Goal: Task Accomplishment & Management: Manage account settings

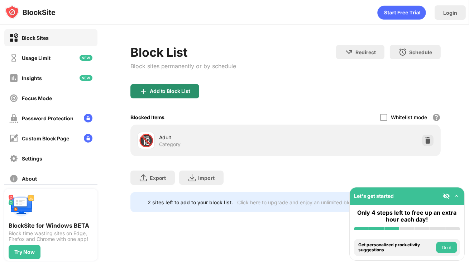
click at [184, 92] on div "Add to Block List" at bounding box center [170, 91] width 41 height 6
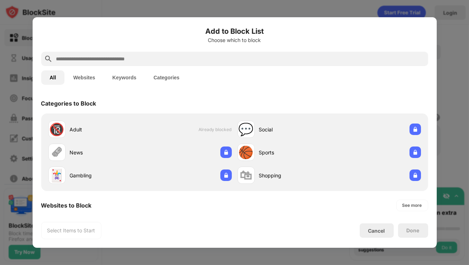
click at [210, 58] on input "text" at bounding box center [241, 59] width 370 height 9
paste input "**********"
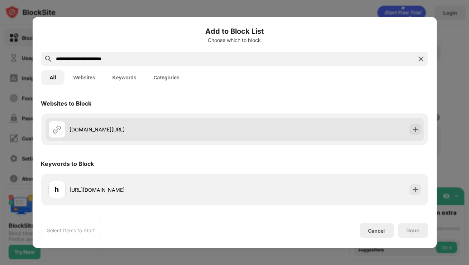
type input "**********"
click at [219, 133] on div "kick.com/rakazone" at bounding box center [152, 130] width 165 height 8
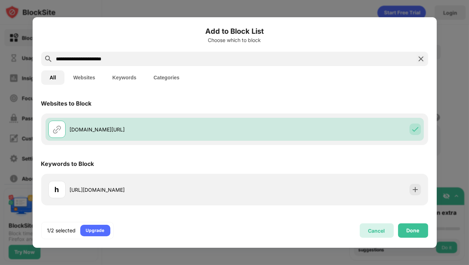
click at [366, 227] on div "Cancel" at bounding box center [377, 230] width 34 height 14
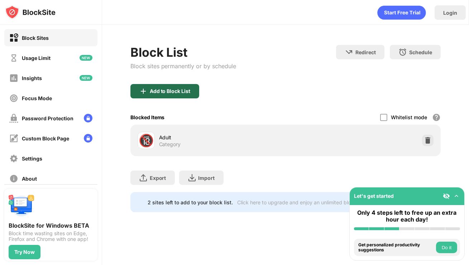
click at [167, 90] on div "Add to Block List" at bounding box center [170, 91] width 41 height 6
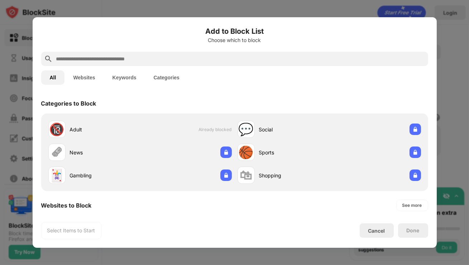
click at [155, 57] on input "text" at bounding box center [241, 59] width 370 height 9
paste input "**********"
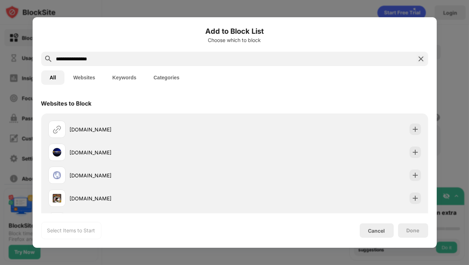
type input "**********"
click at [422, 58] on img at bounding box center [421, 59] width 9 height 9
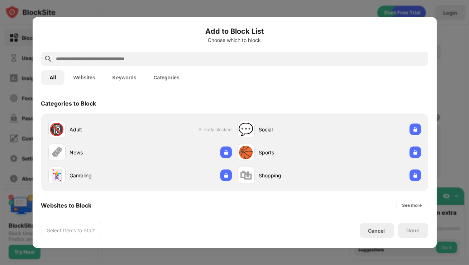
click at [321, 0] on div at bounding box center [234, 132] width 469 height 265
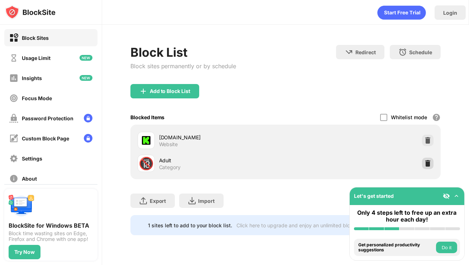
click at [431, 164] on img at bounding box center [428, 163] width 7 height 7
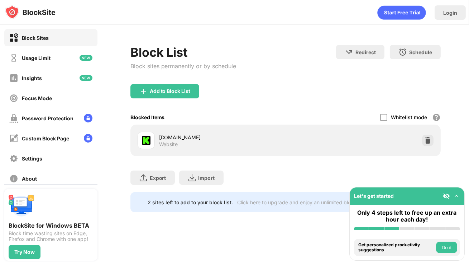
click at [311, 178] on div "Export Export Files (for websites items only) Import Import Files (for websites…" at bounding box center [286, 174] width 311 height 36
click at [316, 162] on div "Export Export Files (for websites items only) Import Import Files (for websites…" at bounding box center [286, 174] width 311 height 36
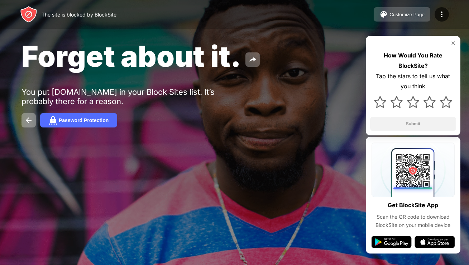
click at [414, 15] on div "Customize Page" at bounding box center [407, 14] width 35 height 5
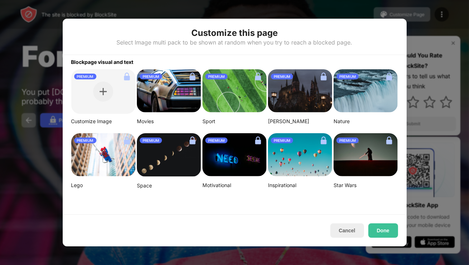
click at [351, 239] on div "Cancel Done" at bounding box center [235, 230] width 344 height 32
click at [351, 229] on button "Cancel" at bounding box center [348, 230] width 34 height 14
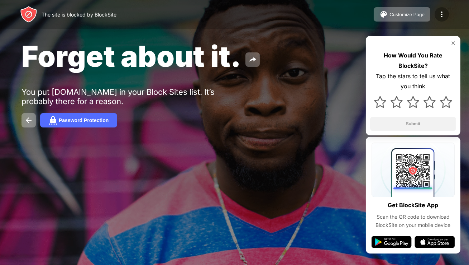
click at [444, 17] on img at bounding box center [442, 14] width 9 height 9
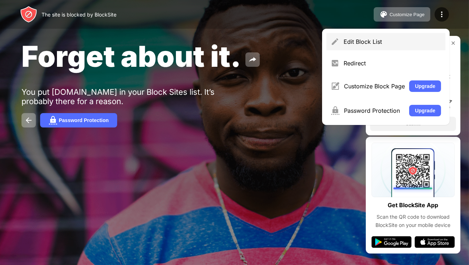
click at [394, 43] on div "Edit Block List" at bounding box center [393, 41] width 98 height 7
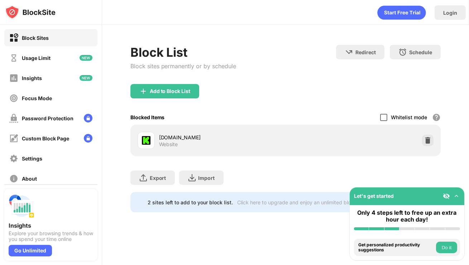
click at [383, 115] on div at bounding box center [383, 117] width 7 height 7
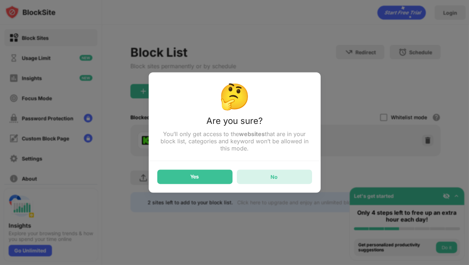
click at [287, 177] on div "No" at bounding box center [274, 177] width 75 height 14
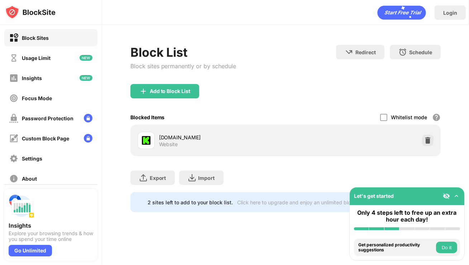
click at [463, 161] on div "Block List Block sites permanently or by schedule Redirect Choose a site to be …" at bounding box center [285, 128] width 367 height 207
click at [56, 94] on div "Focus Mode" at bounding box center [50, 97] width 93 height 17
